Goal: Information Seeking & Learning: Learn about a topic

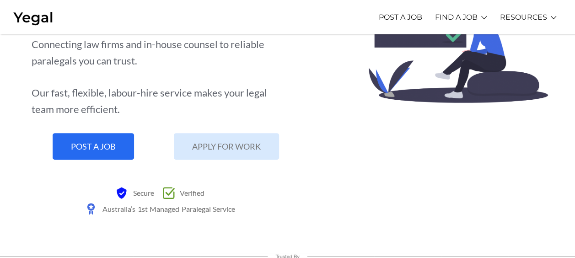
scroll to position [149, 0]
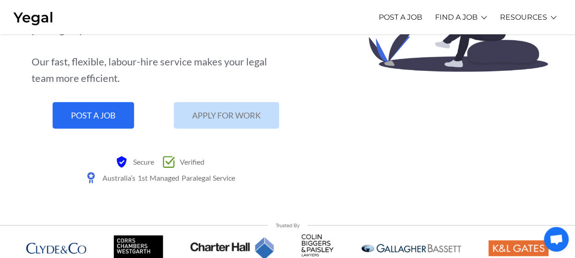
click at [208, 119] on span "APPLY FOR WORK" at bounding box center [226, 115] width 69 height 8
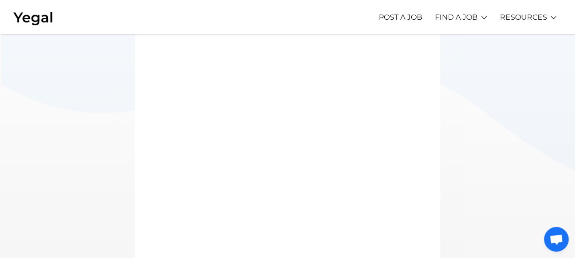
scroll to position [107, 0]
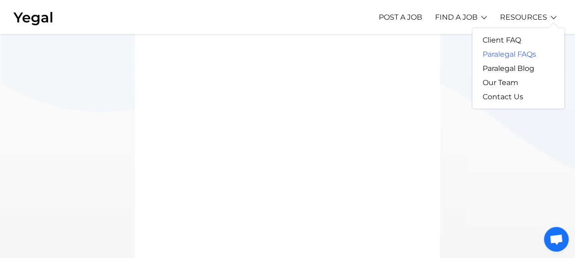
click at [526, 52] on link "Paralegal FAQs" at bounding box center [510, 54] width 74 height 14
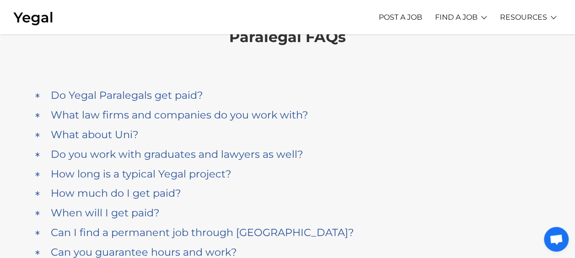
scroll to position [37, 0]
click at [132, 92] on h4 "Do Yegal Paralegals get paid?" at bounding box center [127, 94] width 152 height 12
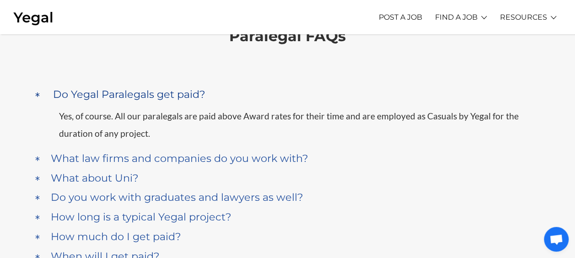
scroll to position [86, 0]
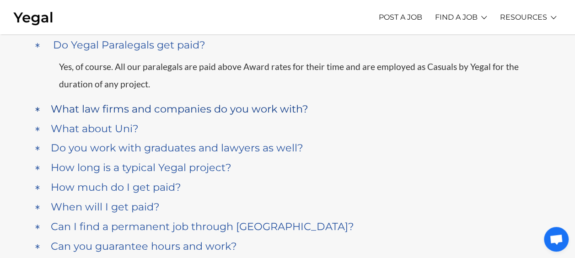
click at [118, 113] on h4 "What law firms and companies do you work with?" at bounding box center [180, 109] width 258 height 12
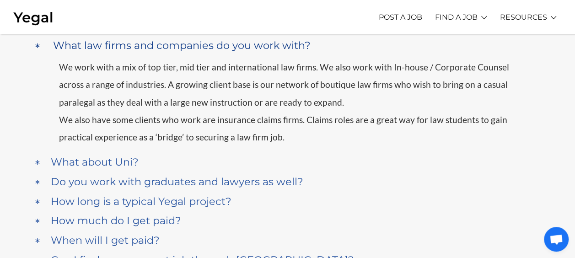
scroll to position [105, 0]
click at [101, 162] on h4 "What about Uni?" at bounding box center [95, 162] width 88 height 12
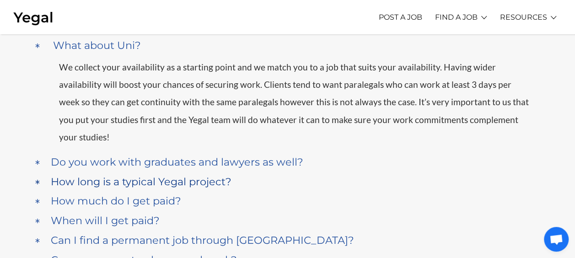
click at [139, 176] on h4 "How long is a typical Yegal project?" at bounding box center [141, 182] width 181 height 12
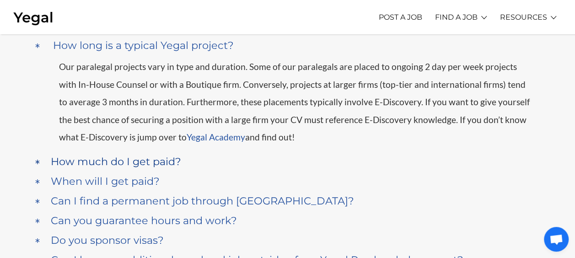
click at [140, 161] on h4 "How much do I get paid?" at bounding box center [116, 162] width 130 height 12
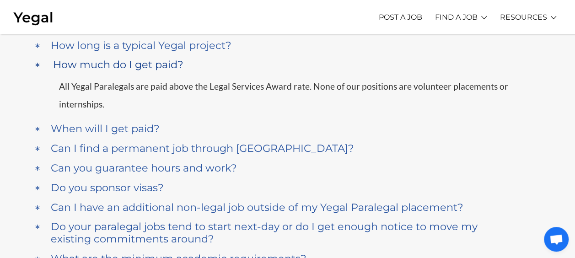
scroll to position [184, 0]
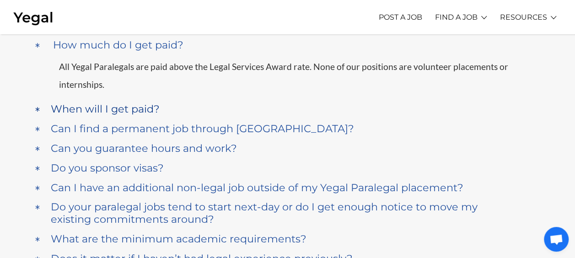
click at [135, 116] on div "When will I get paid?" at bounding box center [265, 109] width 432 height 17
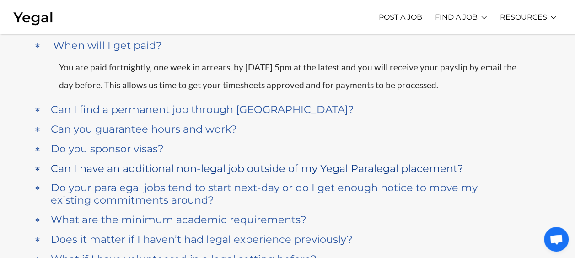
click at [193, 166] on h4 "Can I have an additional non-legal job outside of my Yegal Paralegal placement?" at bounding box center [257, 169] width 413 height 12
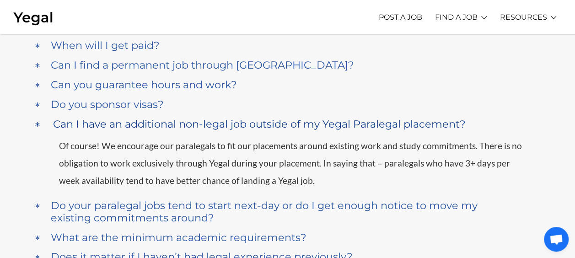
scroll to position [282, 0]
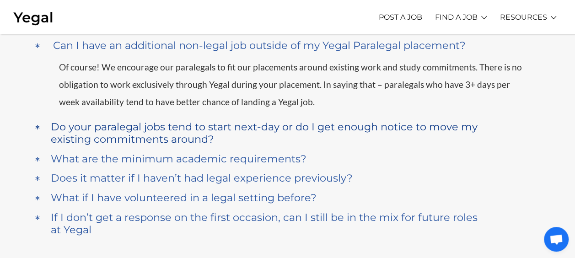
click at [163, 136] on h4 "Do your paralegal jobs tend to start next-day or do I get enough notice to move…" at bounding box center [265, 133] width 428 height 25
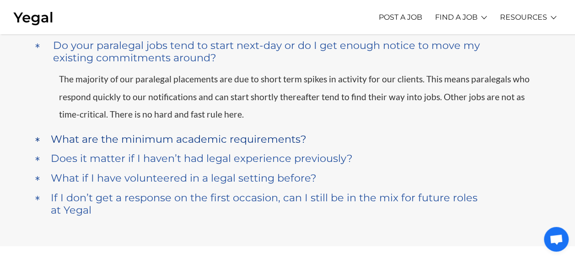
click at [185, 140] on h4 "What are the minimum academic requirements?" at bounding box center [179, 139] width 256 height 12
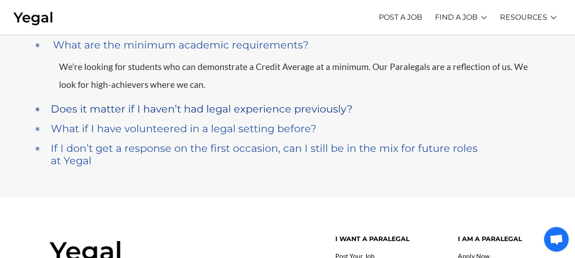
click at [201, 111] on h4 "Does it matter if I haven’t had legal experience previously?" at bounding box center [202, 109] width 302 height 12
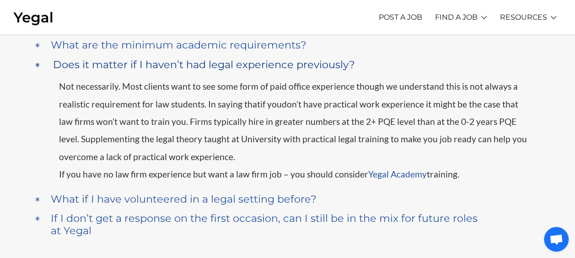
scroll to position [353, 0]
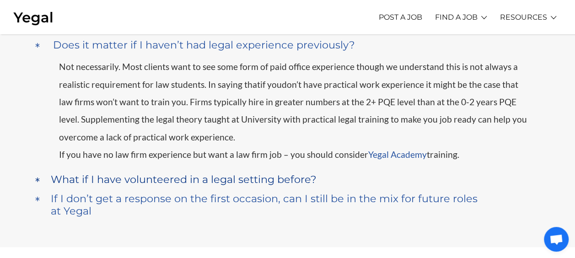
click at [214, 184] on h4 "What if I have volunteered in a legal setting before?" at bounding box center [184, 180] width 266 height 12
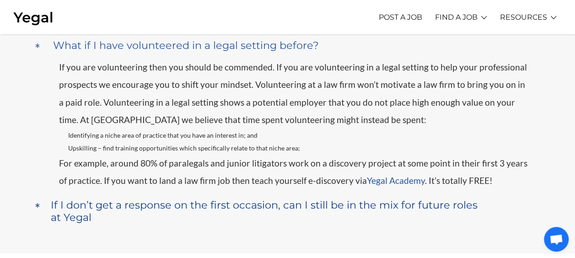
click at [202, 210] on h4 "If I don’t get a response on the first occasion, can I still be in the mix for …" at bounding box center [265, 211] width 428 height 25
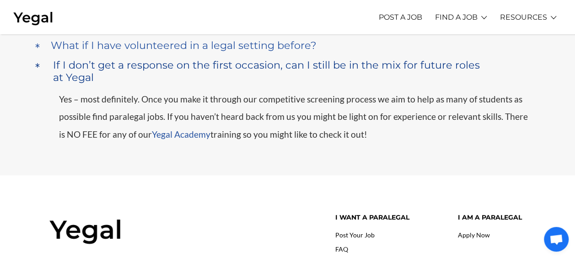
scroll to position [393, 0]
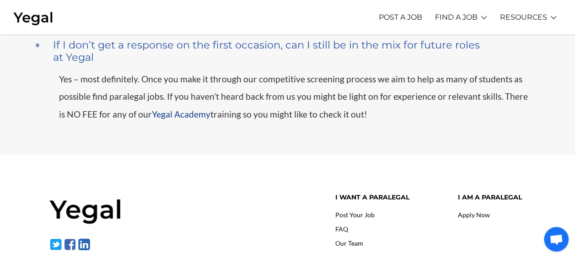
click at [173, 114] on link "Yegal Academy" at bounding box center [181, 114] width 59 height 11
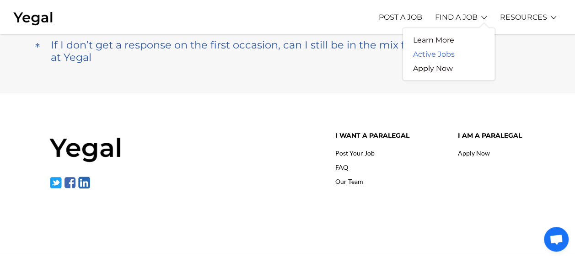
click at [443, 50] on link "Active Jobs" at bounding box center [434, 54] width 62 height 14
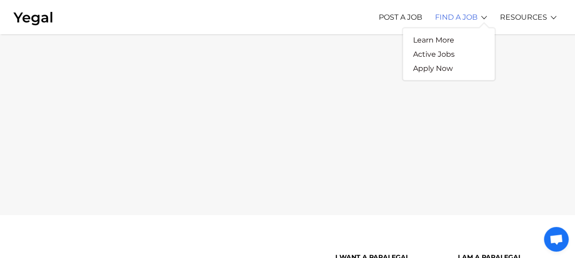
click at [450, 21] on link "FIND A JOB" at bounding box center [456, 17] width 43 height 25
click at [442, 38] on link "Learn More" at bounding box center [433, 40] width 61 height 14
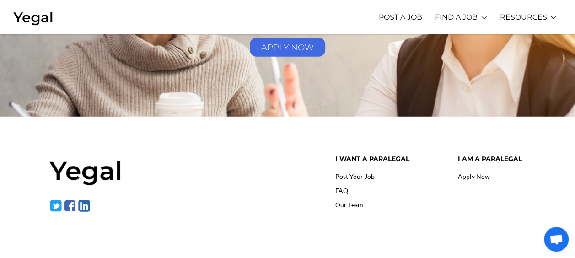
scroll to position [1455, 0]
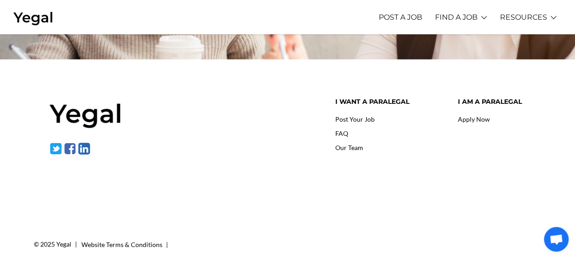
click at [484, 115] on link "Apply Now" at bounding box center [474, 119] width 32 height 8
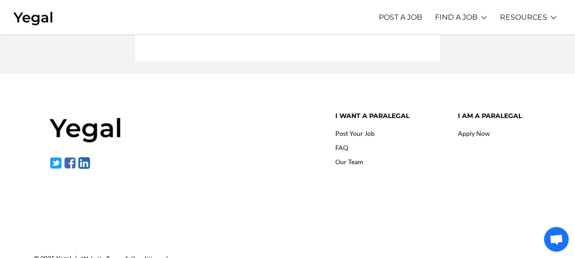
scroll to position [442, 0]
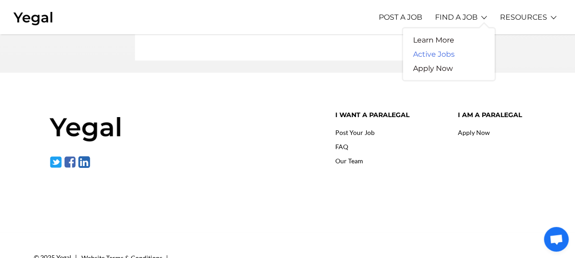
click at [453, 55] on link "Active Jobs" at bounding box center [434, 54] width 62 height 14
